Goal: Find specific page/section: Find specific page/section

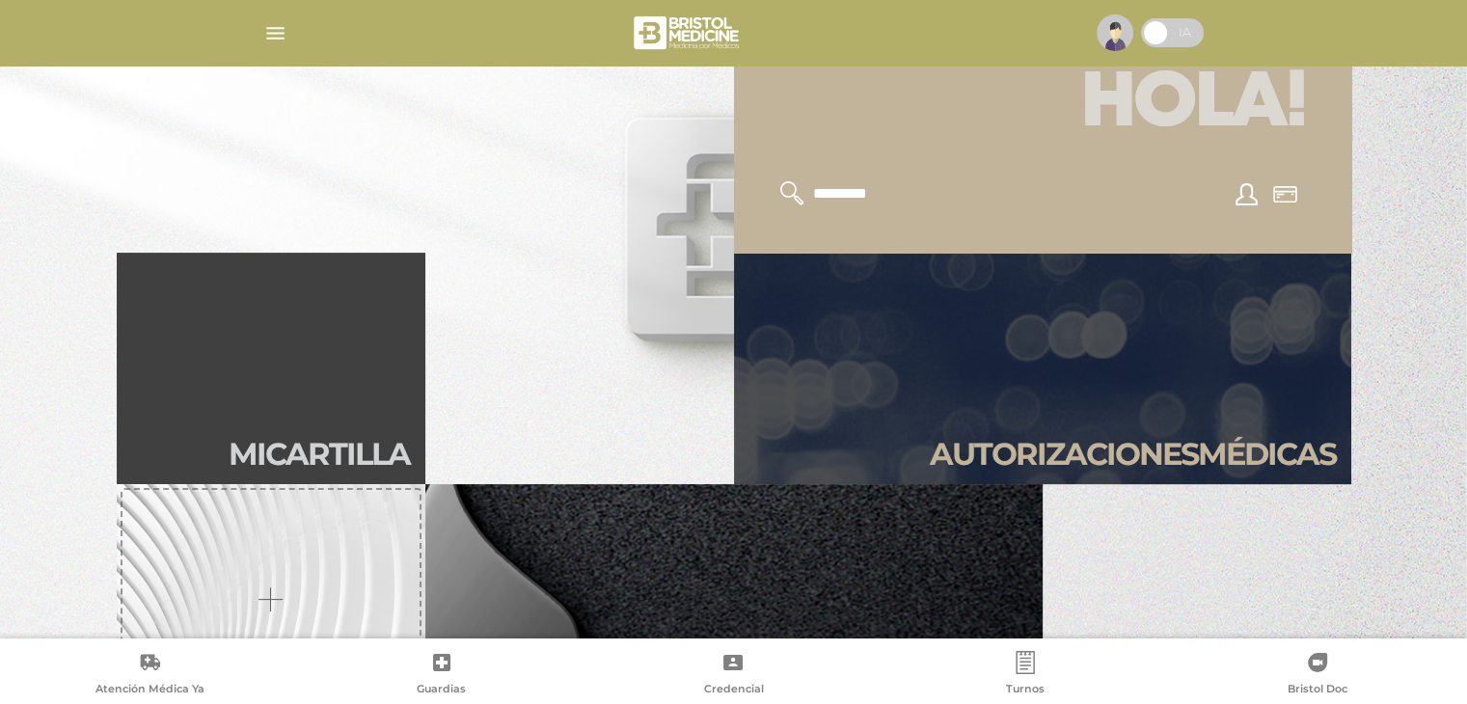
scroll to position [424, 0]
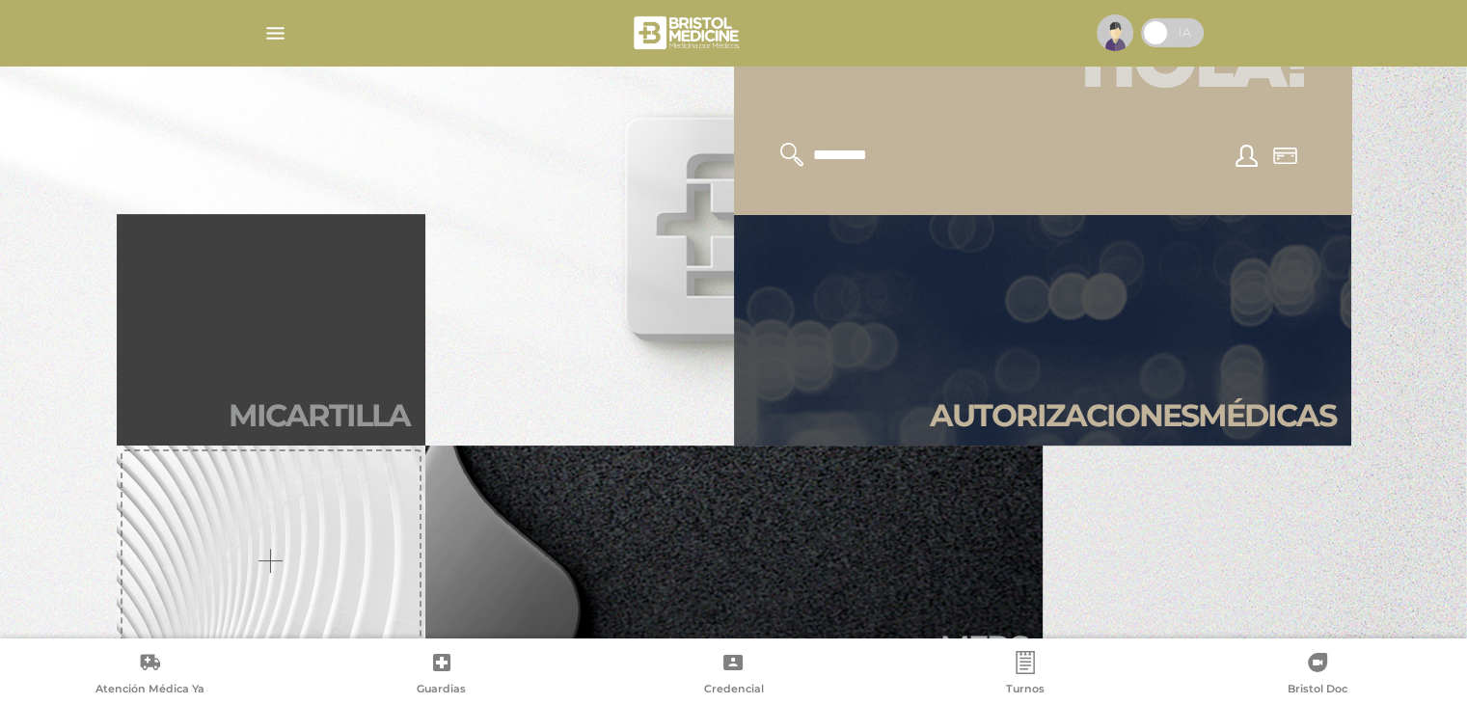
click at [278, 419] on h2 "Mi car tilla" at bounding box center [319, 415] width 181 height 37
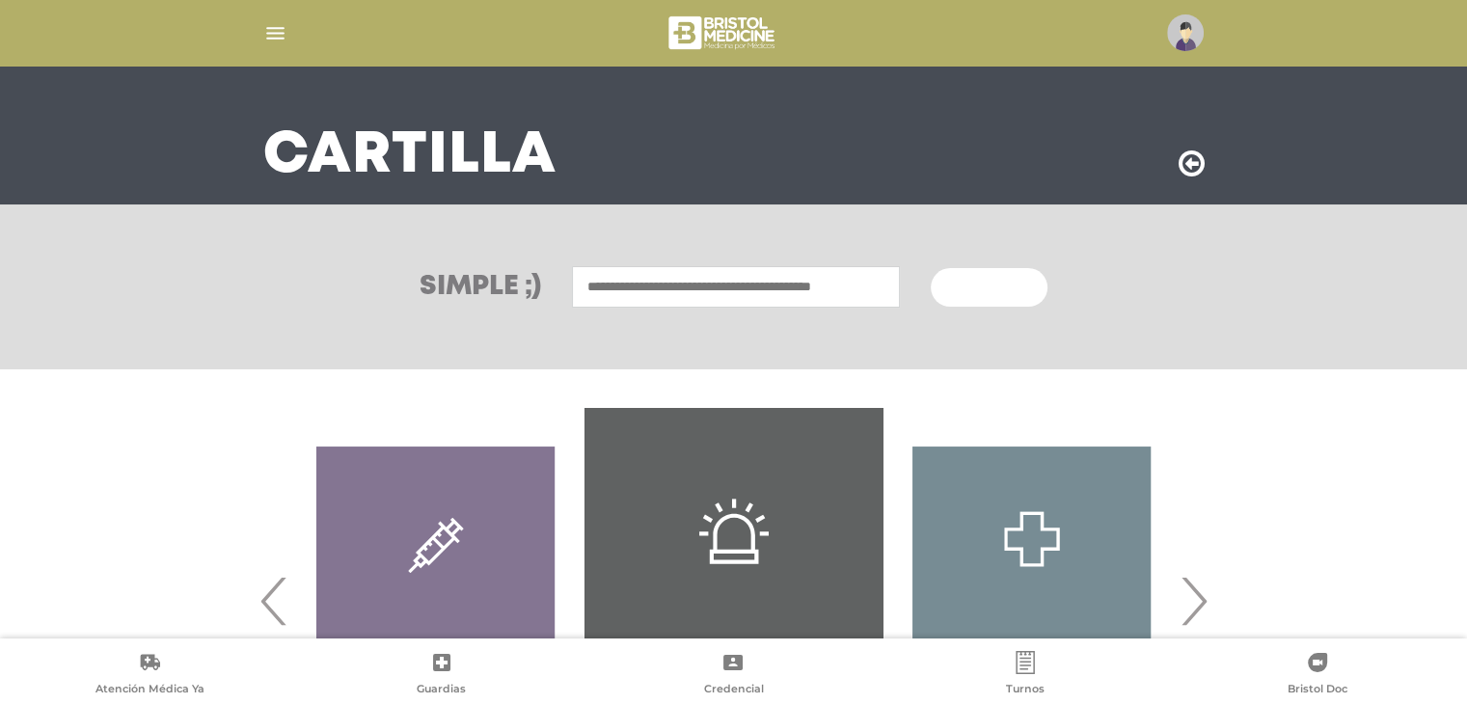
scroll to position [154, 0]
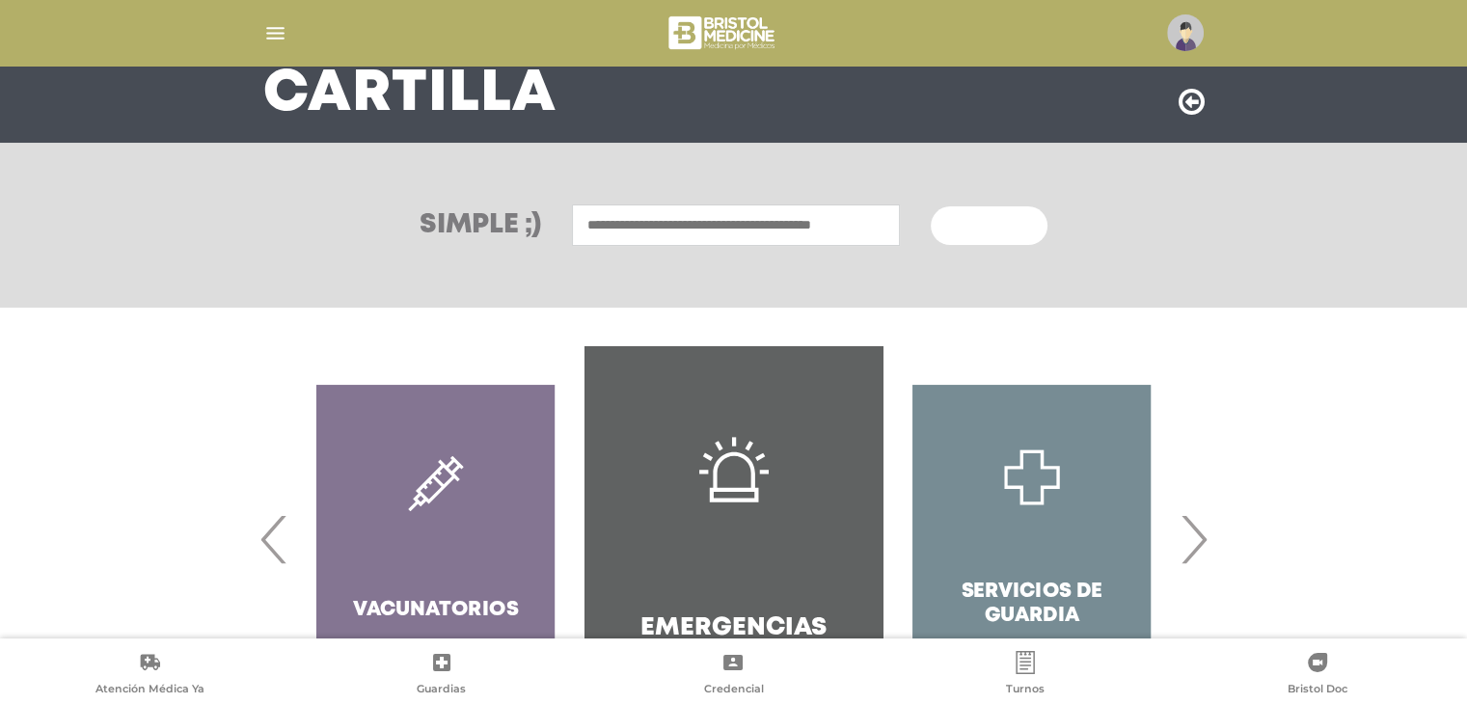
click at [593, 216] on input "text" at bounding box center [736, 224] width 328 height 41
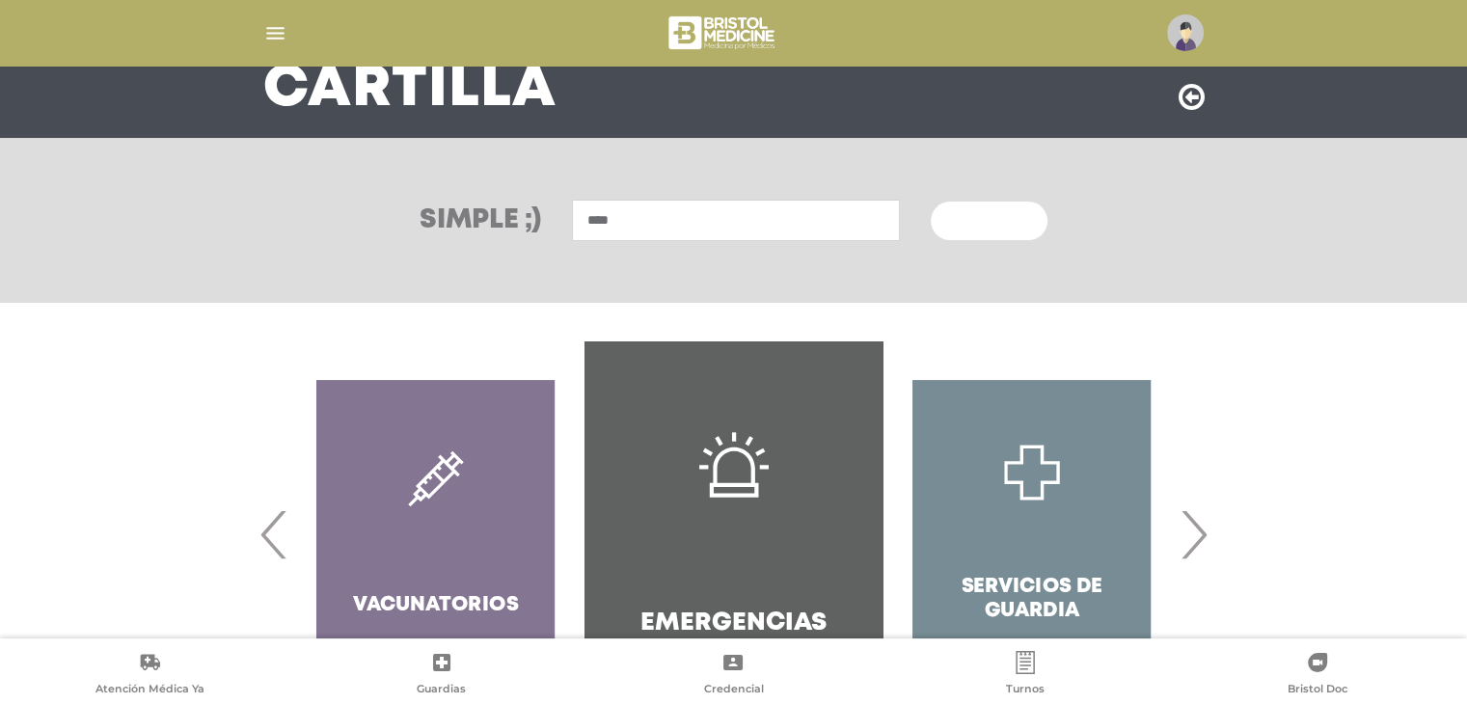
scroll to position [156, 0]
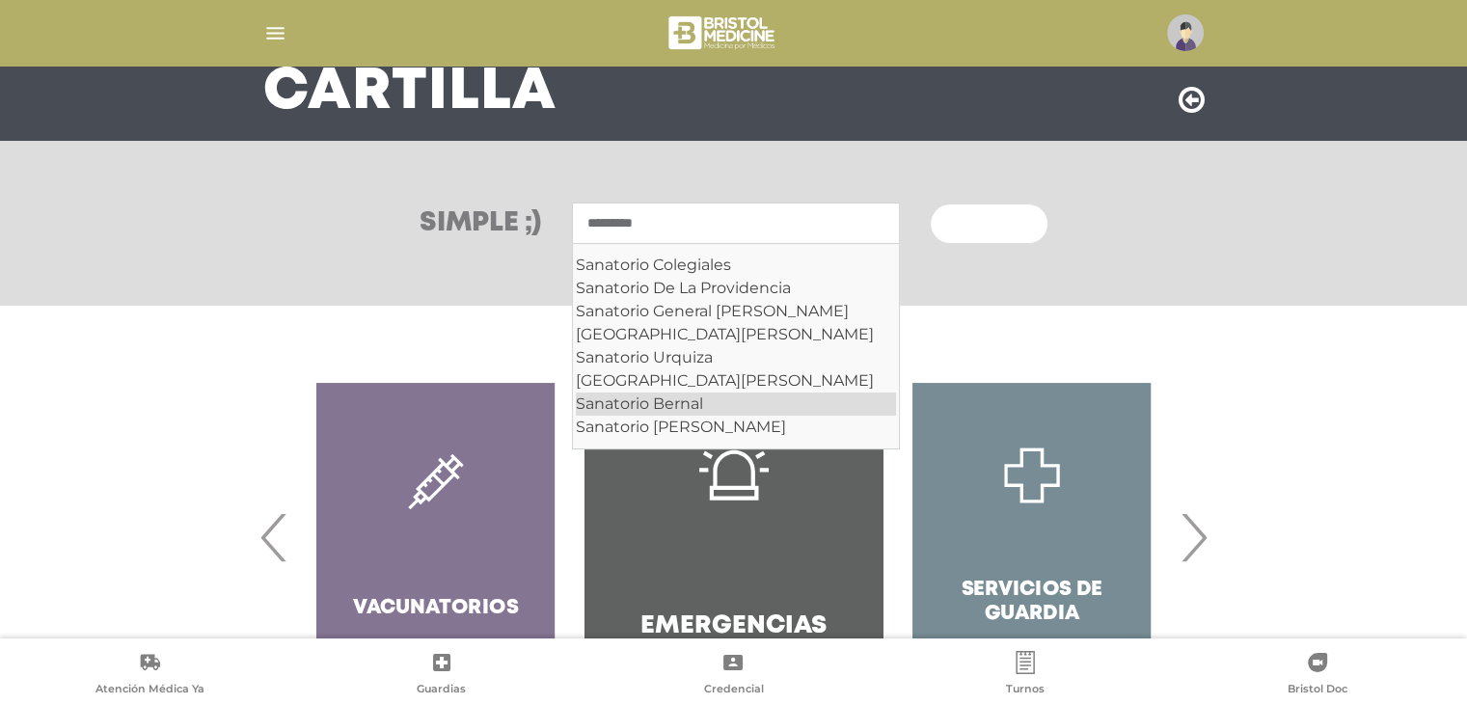
click at [619, 405] on div "Sanatorio Bernal" at bounding box center [736, 404] width 320 height 23
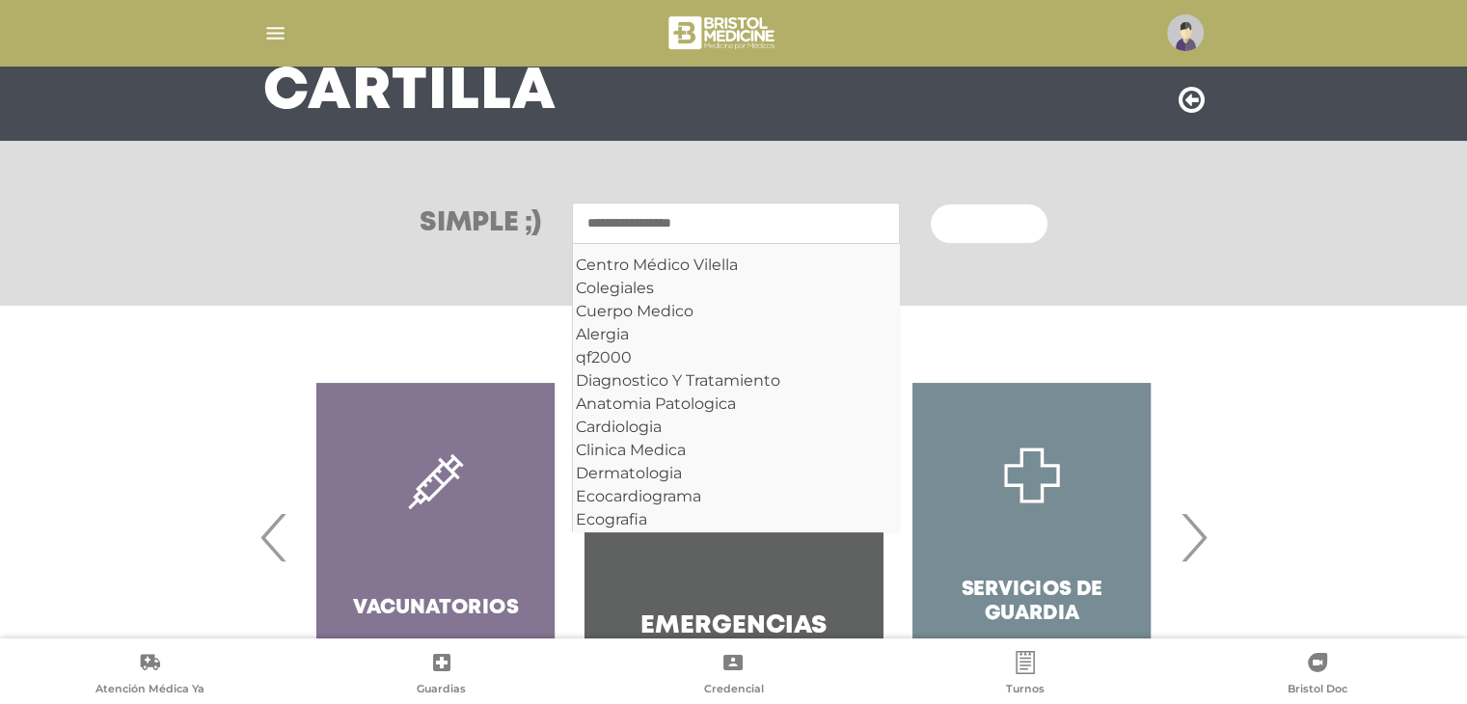
type input "**********"
click at [1304, 380] on div "Diagnóstico y Tratamiento Odontología" at bounding box center [733, 537] width 1467 height 463
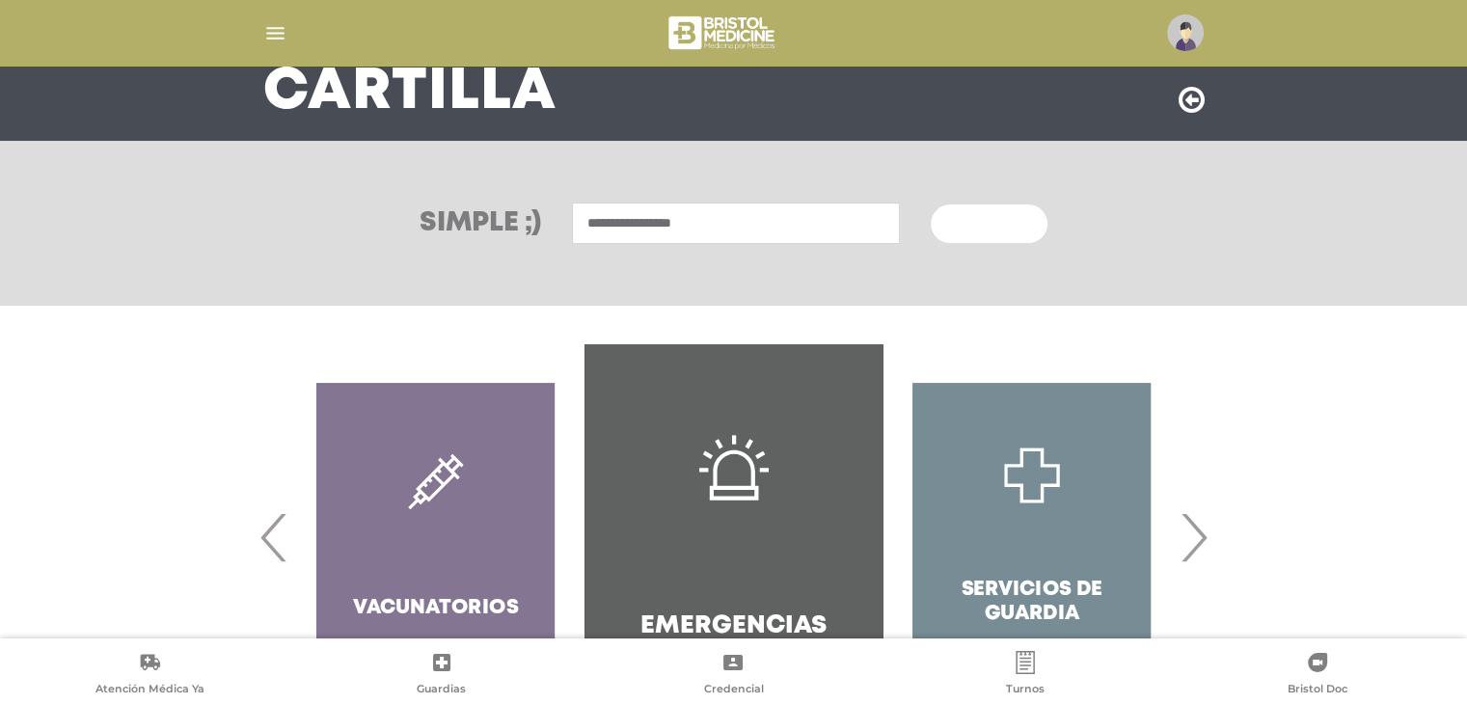
click at [991, 232] on button "Buscar" at bounding box center [989, 223] width 116 height 39
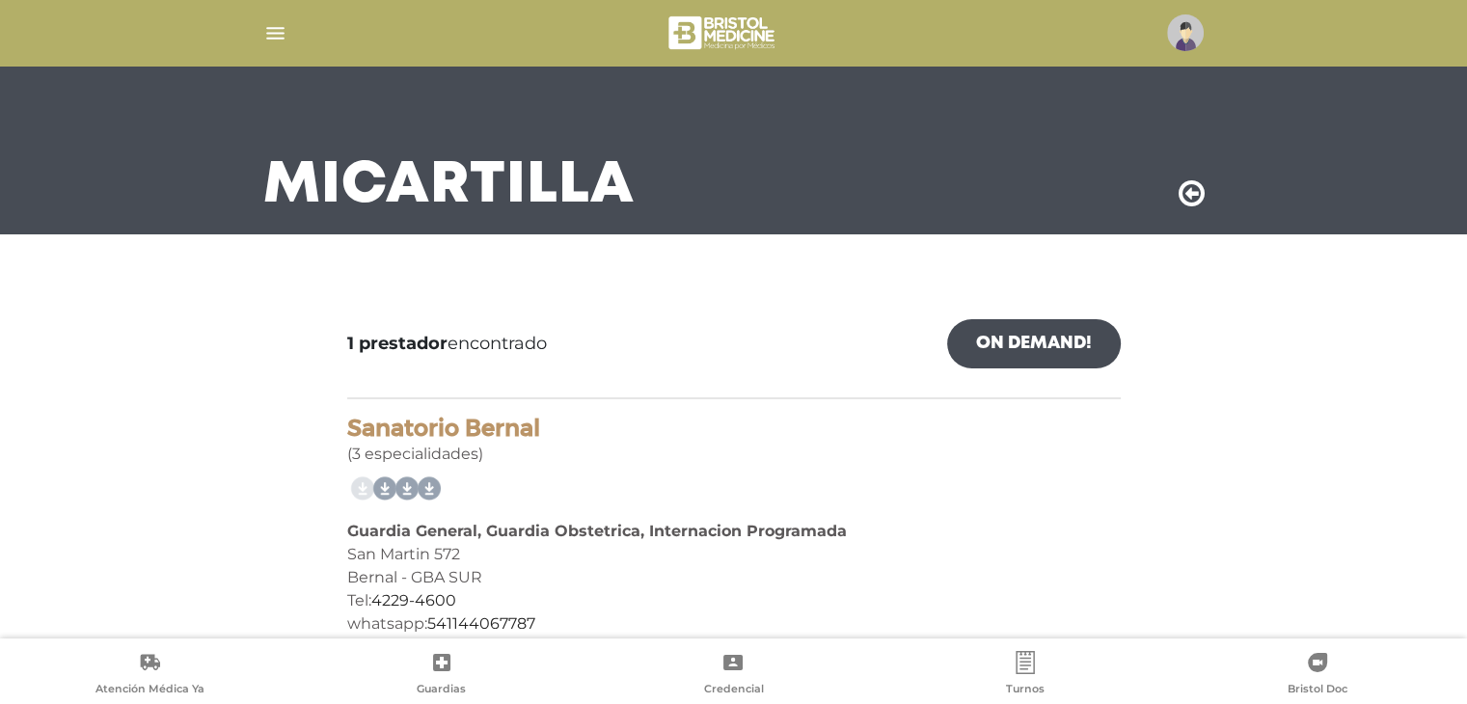
scroll to position [50, 0]
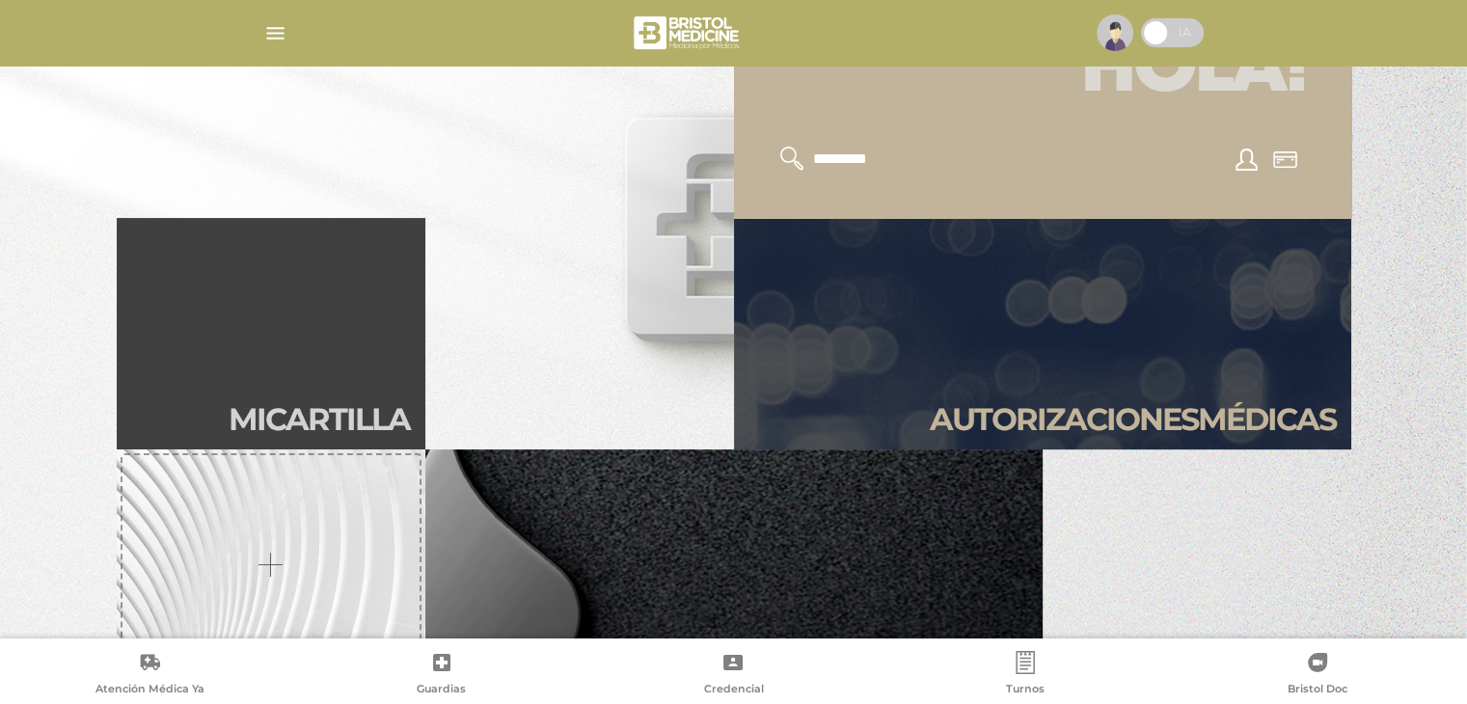
scroll to position [441, 0]
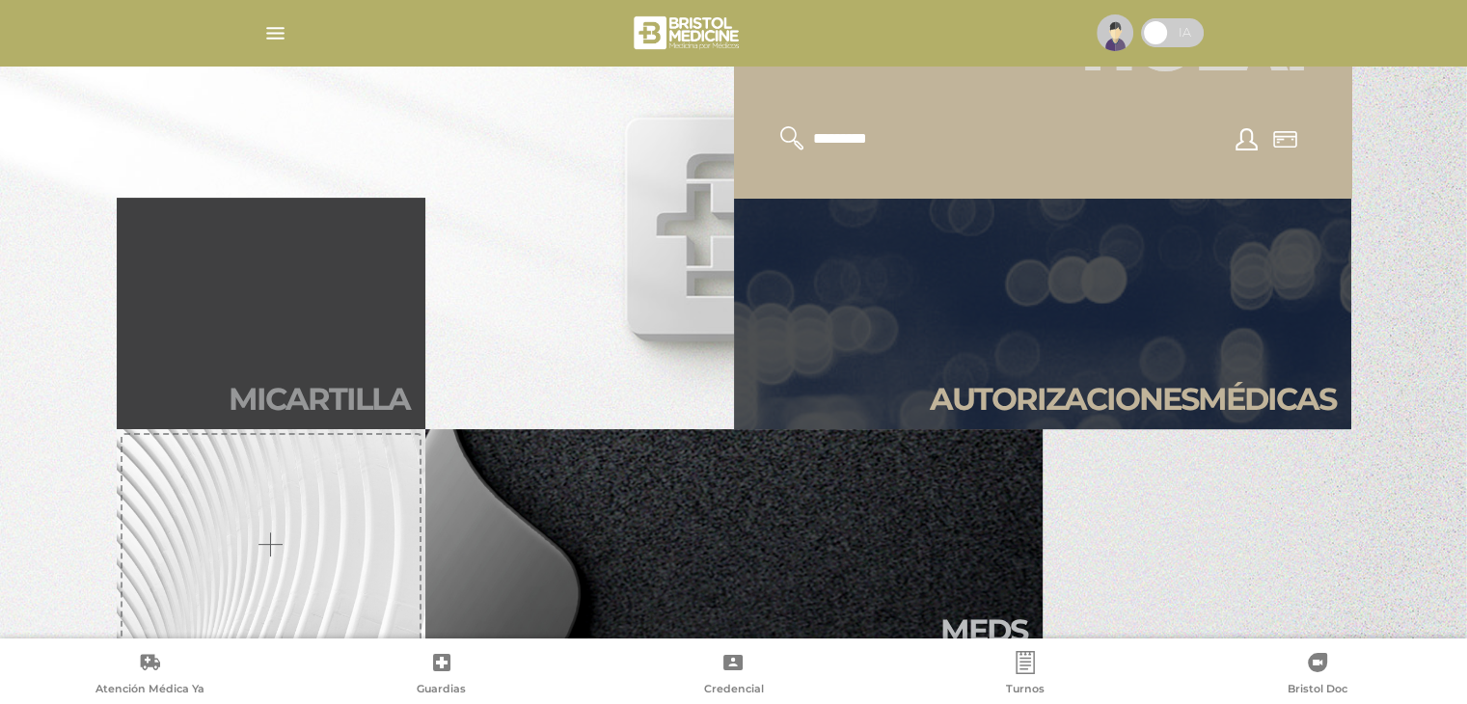
click at [255, 340] on link "Mi car tilla" at bounding box center [271, 313] width 309 height 231
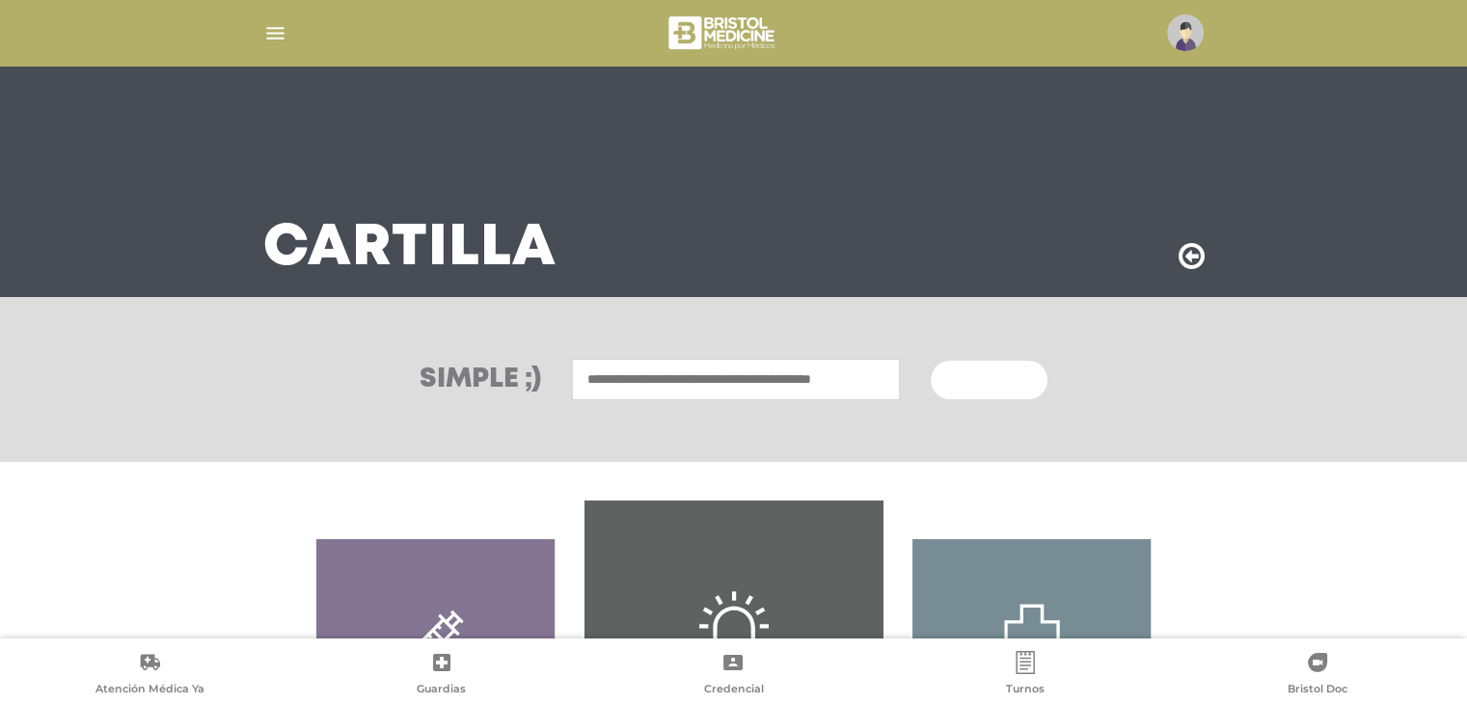
click at [610, 377] on input "text" at bounding box center [736, 379] width 328 height 41
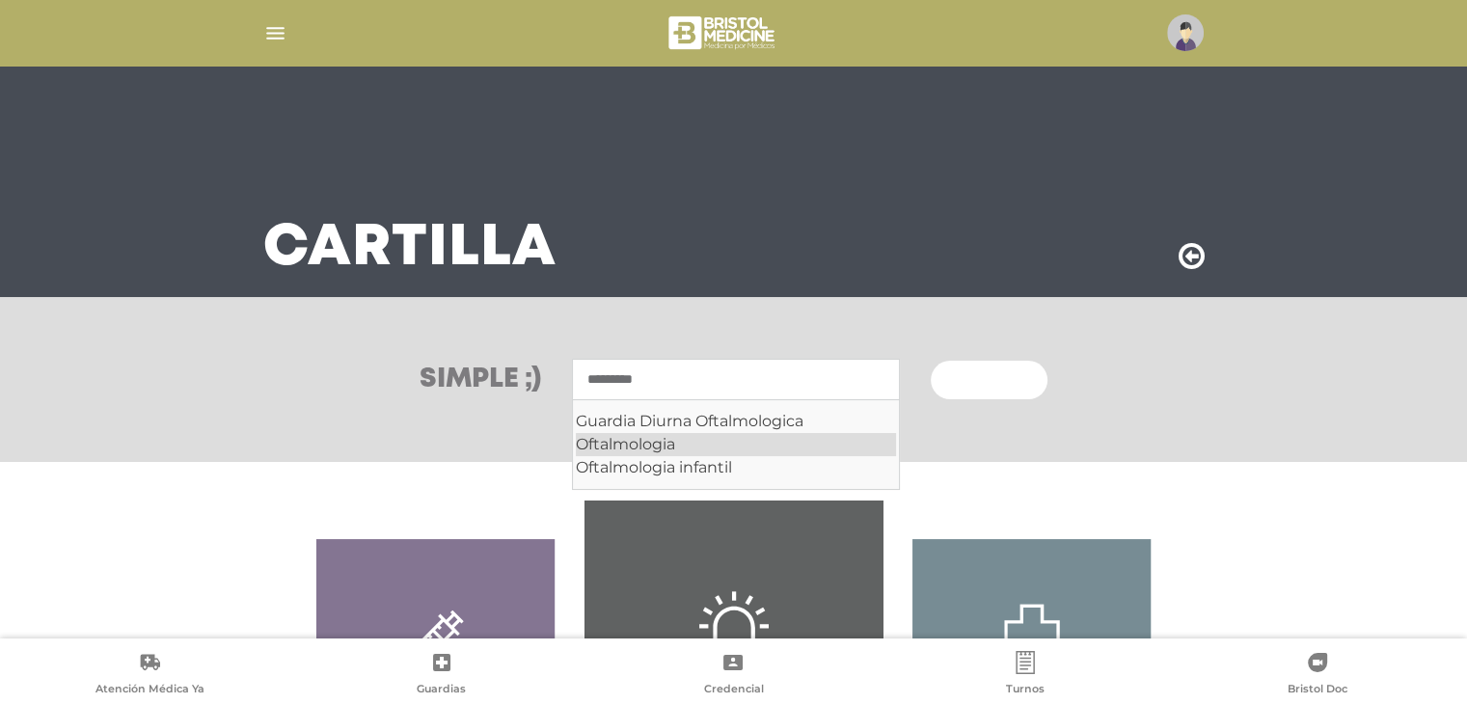
click at [619, 447] on div "Oftalmologia" at bounding box center [736, 444] width 320 height 23
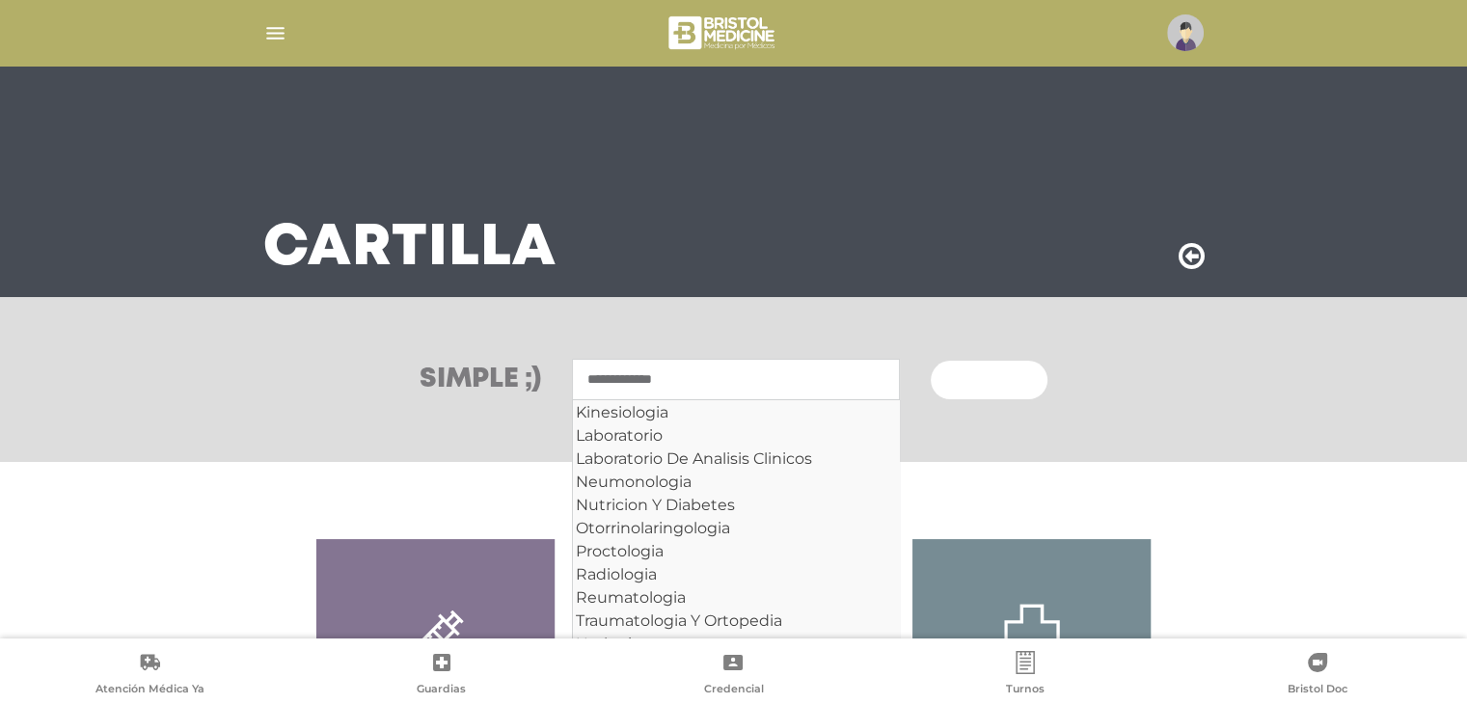
scroll to position [46, 0]
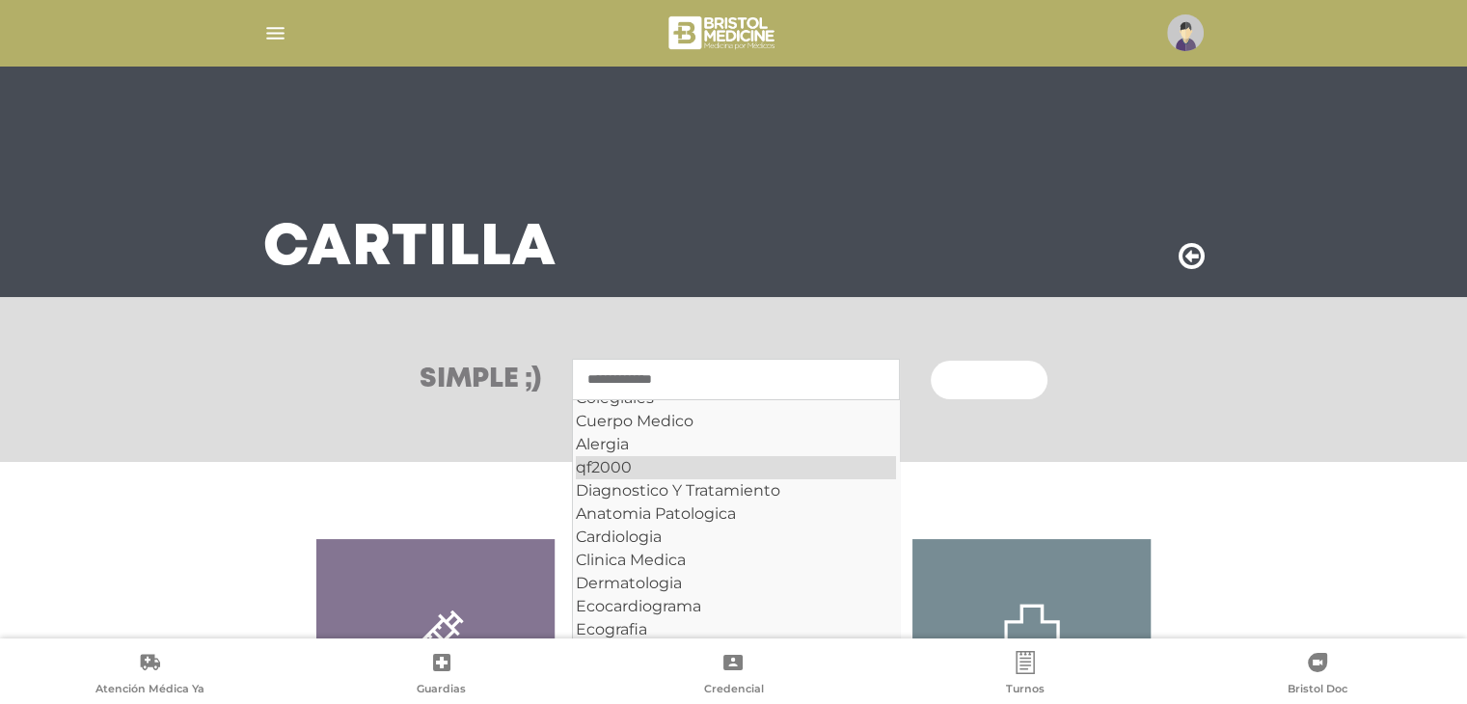
click at [610, 472] on div "qf2000" at bounding box center [736, 467] width 320 height 23
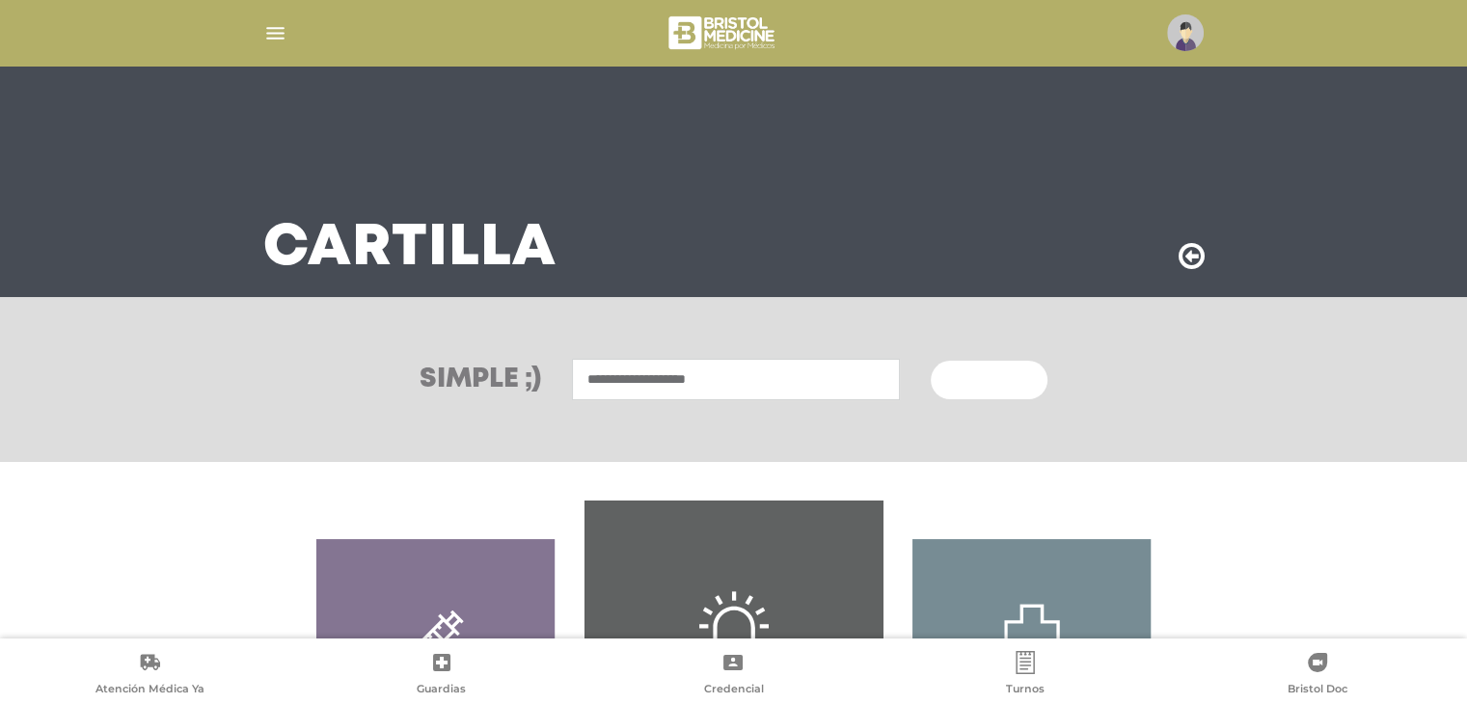
type input "**********"
click at [975, 387] on span "Buscar" at bounding box center [982, 381] width 56 height 14
